Goal: Task Accomplishment & Management: Manage account settings

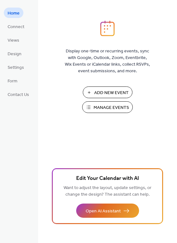
click at [97, 111] on span "Manage Events" at bounding box center [111, 108] width 35 height 7
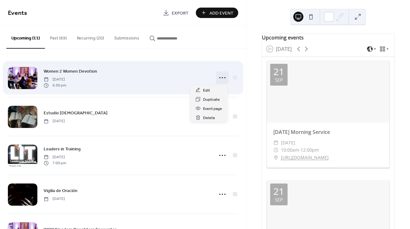
click at [221, 80] on icon at bounding box center [222, 78] width 10 height 10
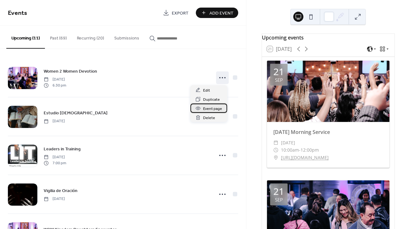
click at [216, 109] on span "Event page" at bounding box center [212, 109] width 19 height 7
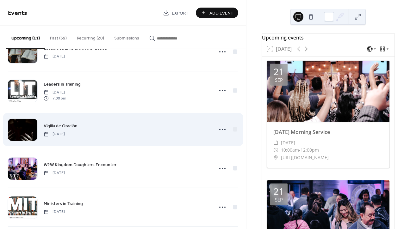
scroll to position [74, 0]
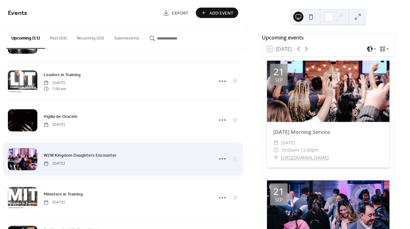
click at [84, 155] on span "W2W Kingdom Daughters Encounter" at bounding box center [80, 155] width 73 height 7
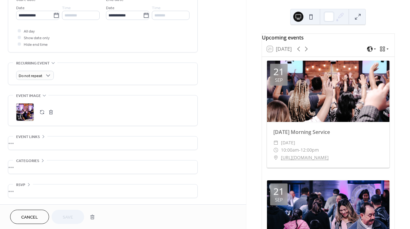
scroll to position [219, 0]
click at [24, 140] on div "•••" at bounding box center [102, 143] width 189 height 13
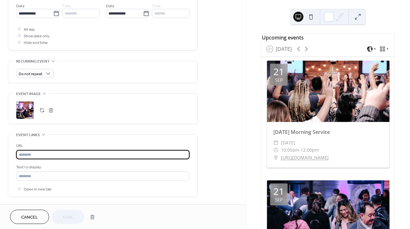
click at [64, 155] on input "text" at bounding box center [102, 154] width 173 height 9
paste input "**********"
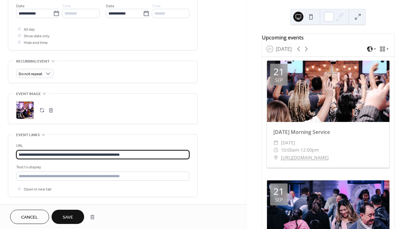
type input "**********"
click at [70, 215] on span "Save" at bounding box center [68, 217] width 10 height 7
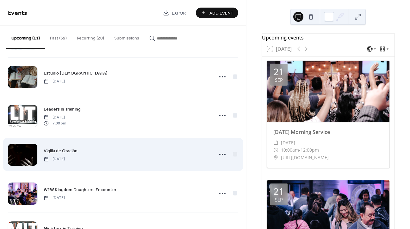
scroll to position [41, 0]
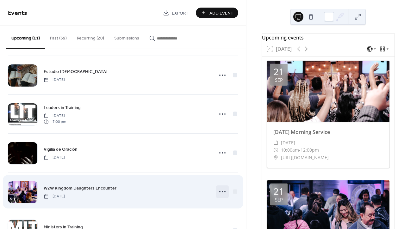
click at [222, 192] on icon at bounding box center [222, 192] width 10 height 10
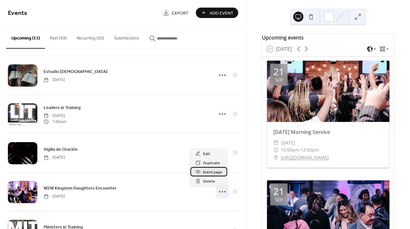
click at [209, 168] on div "Event page" at bounding box center [208, 171] width 37 height 9
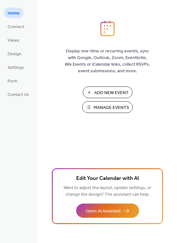
click at [102, 108] on span "Manage Events" at bounding box center [111, 108] width 35 height 7
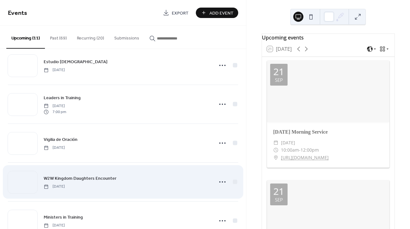
scroll to position [52, 0]
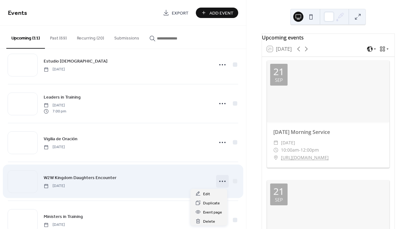
click at [222, 182] on icon at bounding box center [222, 181] width 10 height 10
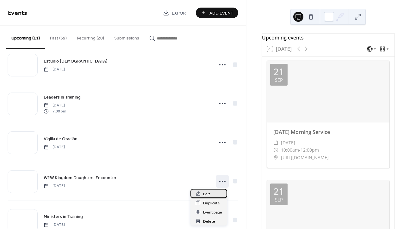
click at [209, 192] on span "Edit" at bounding box center [206, 194] width 7 height 7
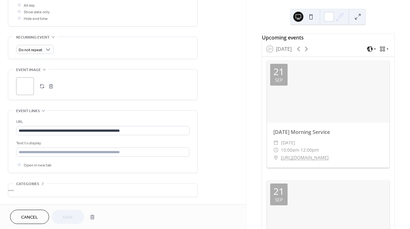
scroll to position [253, 0]
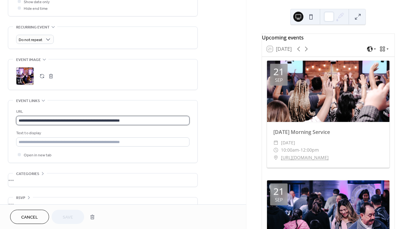
click at [130, 122] on input "**********" at bounding box center [102, 120] width 173 height 9
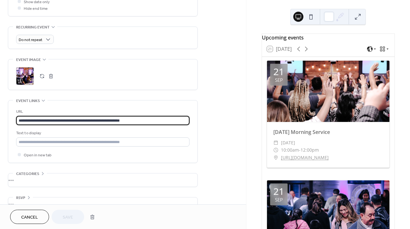
drag, startPoint x: 130, startPoint y: 122, endPoint x: 1, endPoint y: 119, distance: 129.6
click at [1, 119] on div "**********" at bounding box center [123, 0] width 246 height 436
type input "**********"
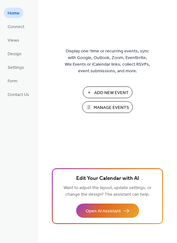
click at [106, 106] on span "Manage Events" at bounding box center [111, 108] width 35 height 7
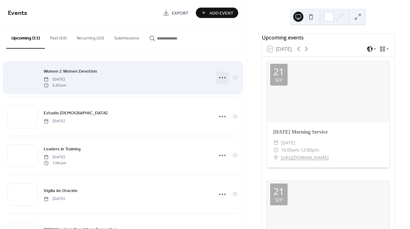
click at [225, 79] on icon at bounding box center [222, 78] width 10 height 10
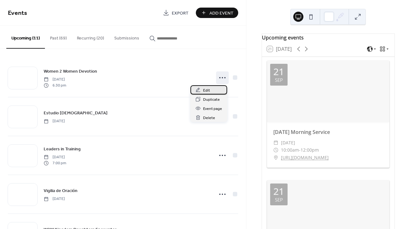
click at [215, 86] on div "Edit" at bounding box center [208, 89] width 37 height 9
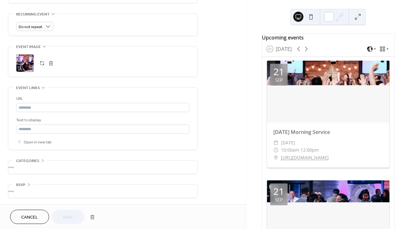
scroll to position [270, 0]
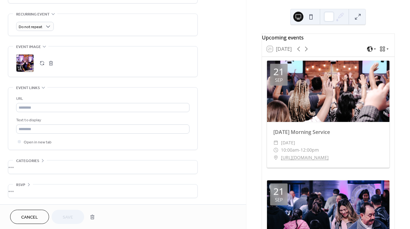
click at [28, 191] on div "•••" at bounding box center [102, 191] width 189 height 13
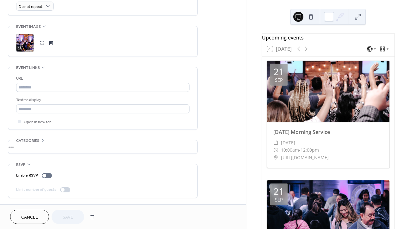
scroll to position [290, 0]
click at [44, 178] on label "Enable RSVP" at bounding box center [35, 175] width 38 height 7
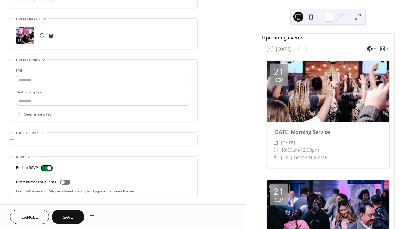
scroll to position [297, 0]
click at [64, 183] on div at bounding box center [65, 182] width 10 height 5
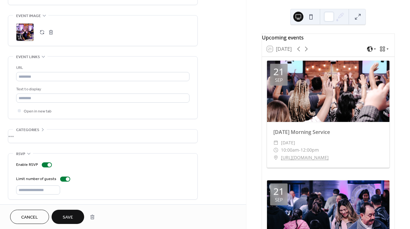
click at [70, 217] on span "Save" at bounding box center [68, 217] width 10 height 7
